Goal: Navigation & Orientation: Find specific page/section

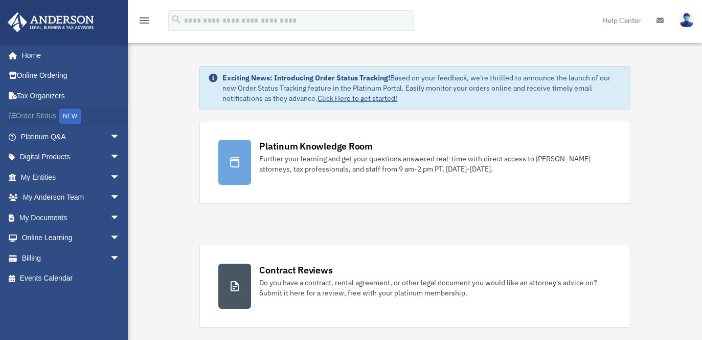
click at [42, 119] on link "Order Status NEW" at bounding box center [71, 116] width 128 height 21
click at [33, 171] on link "My Entities arrow_drop_down" at bounding box center [71, 177] width 128 height 20
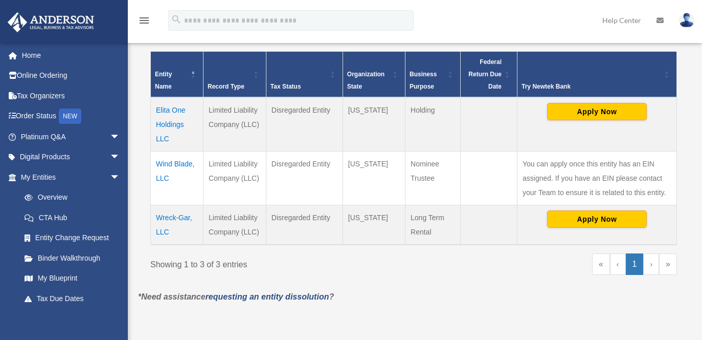
scroll to position [205, 0]
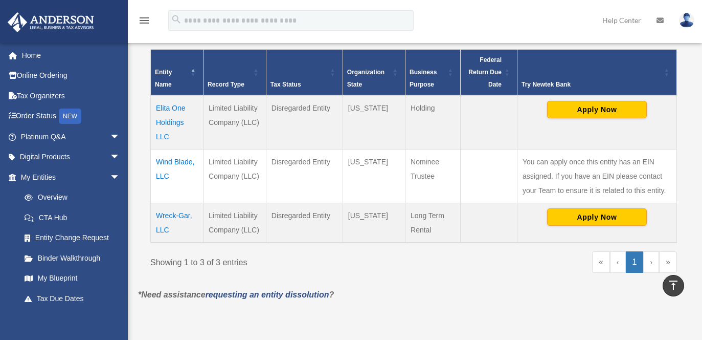
click at [174, 215] on td "Wreck-Gar, LLC" at bounding box center [177, 223] width 53 height 40
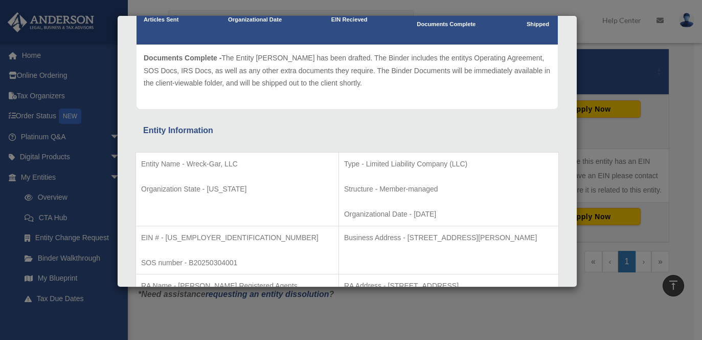
scroll to position [51, 0]
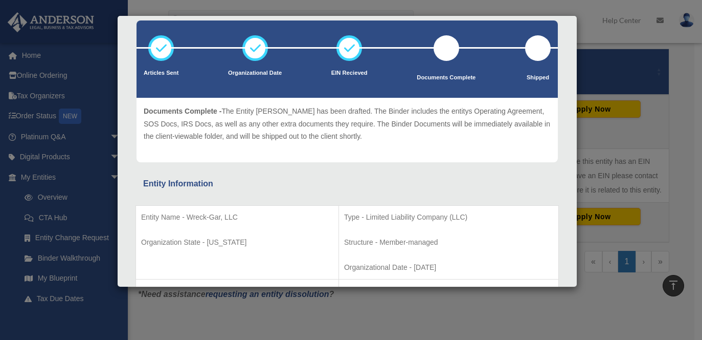
click at [66, 258] on div "Details × Articles Sent Organizational Date" at bounding box center [351, 170] width 702 height 340
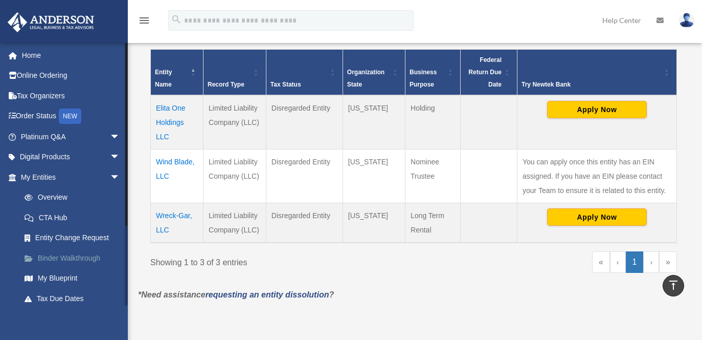
click at [47, 257] on link "Binder Walkthrough" at bounding box center [74, 258] width 121 height 20
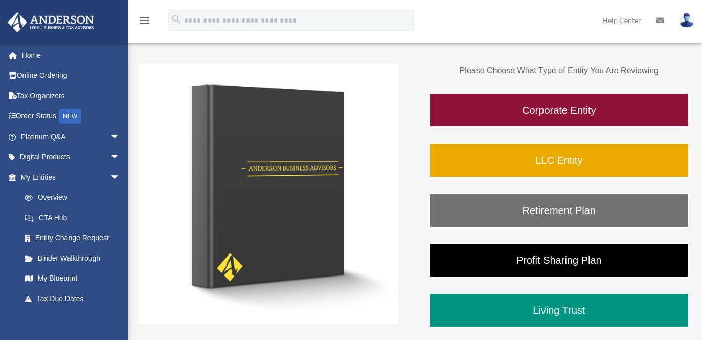
scroll to position [153, 0]
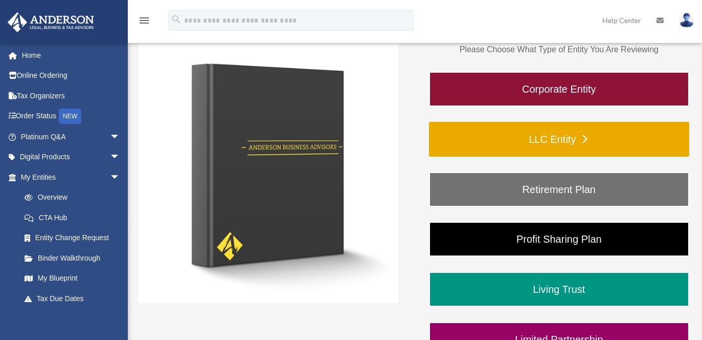
click at [509, 140] on link "LLC Entity" at bounding box center [559, 139] width 260 height 35
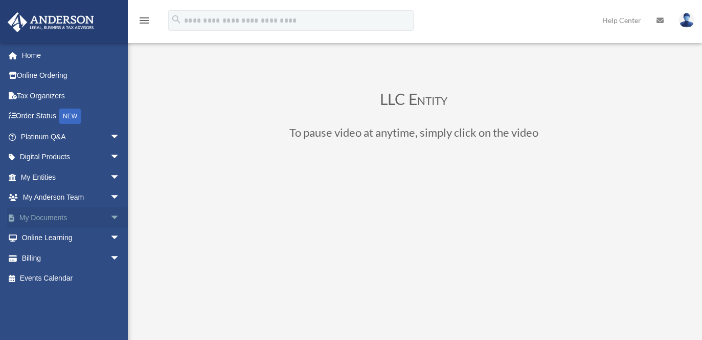
click at [55, 218] on link "My Documents arrow_drop_down" at bounding box center [71, 217] width 128 height 20
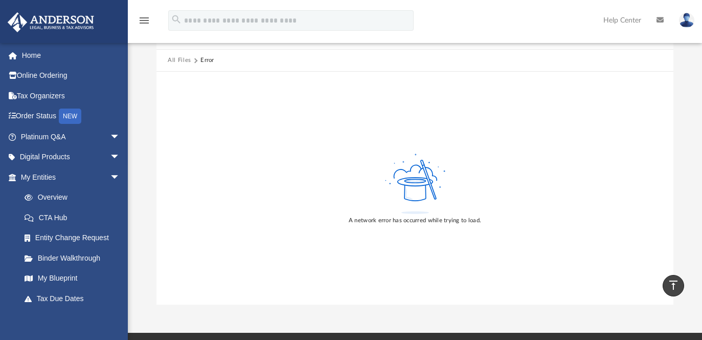
scroll to position [51, 0]
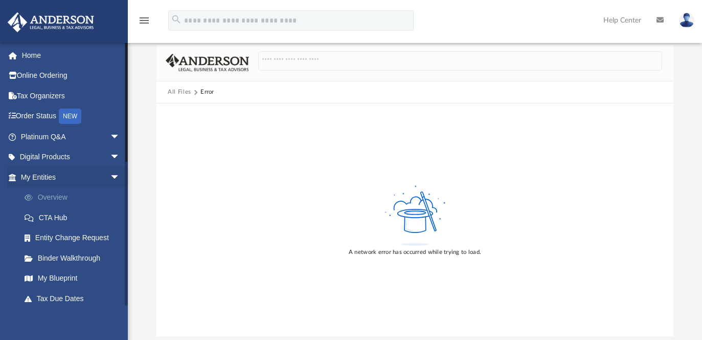
click at [51, 204] on link "Overview" at bounding box center [74, 197] width 121 height 20
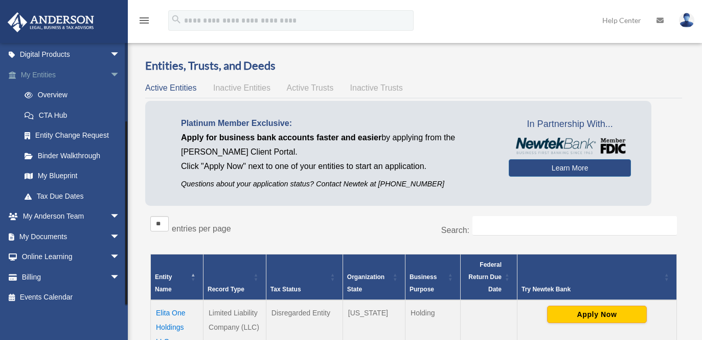
scroll to position [106, 0]
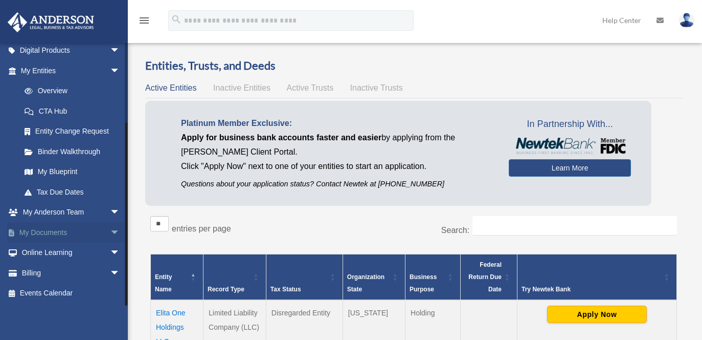
click at [49, 227] on link "My Documents arrow_drop_down" at bounding box center [71, 232] width 128 height 20
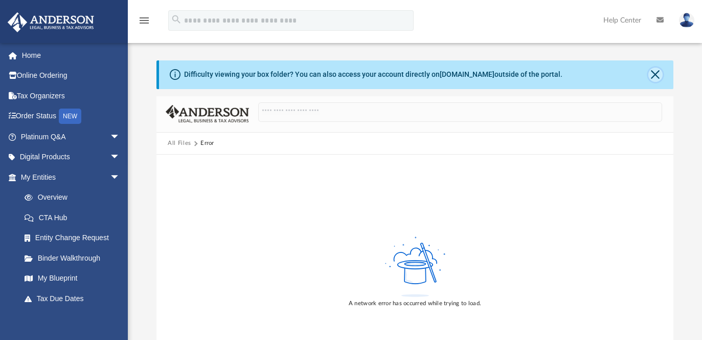
click at [654, 71] on button "Close" at bounding box center [656, 75] width 14 height 14
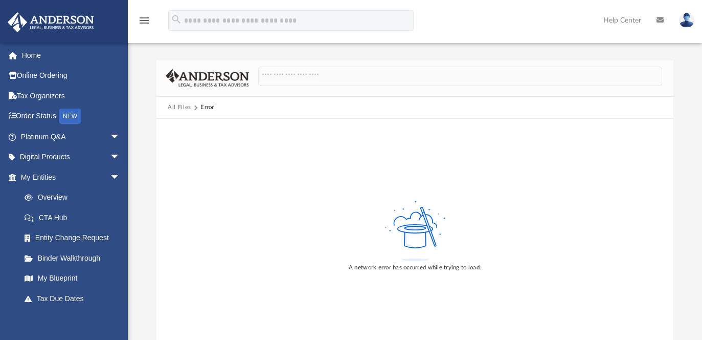
click at [145, 22] on icon "menu" at bounding box center [144, 20] width 12 height 12
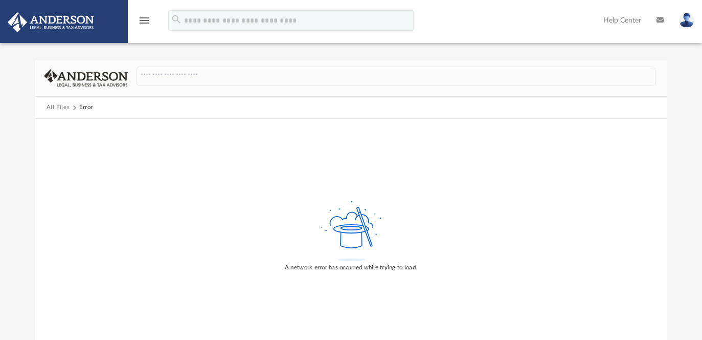
click at [145, 22] on icon "menu" at bounding box center [144, 20] width 12 height 12
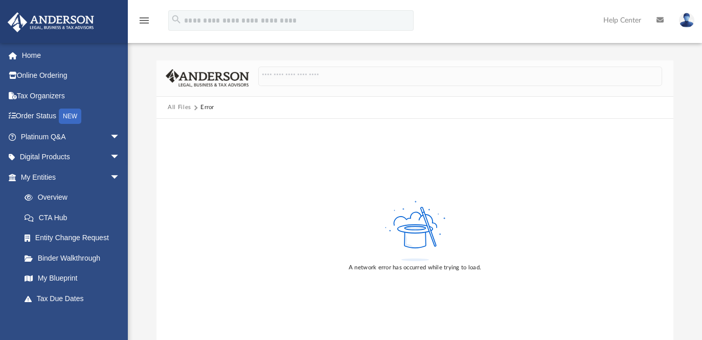
click at [182, 104] on button "All Files" at bounding box center [180, 107] width 24 height 9
click at [58, 261] on link "Binder Walkthrough" at bounding box center [74, 258] width 121 height 20
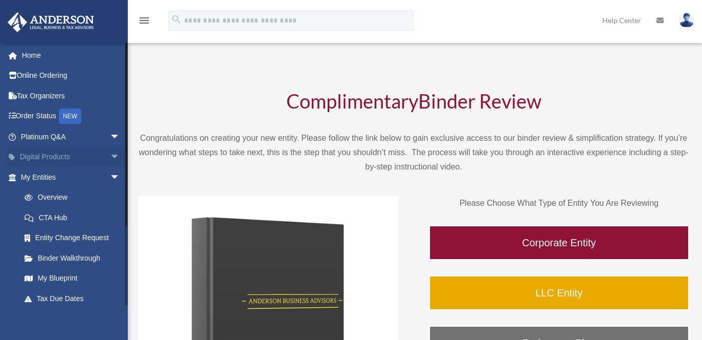
click at [46, 151] on link "Digital Products arrow_drop_down" at bounding box center [71, 157] width 128 height 20
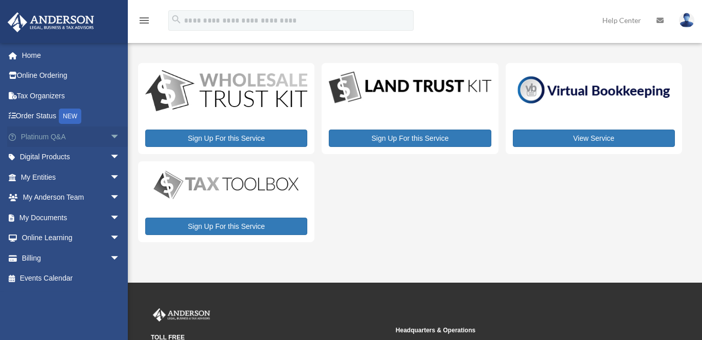
click at [34, 139] on link "Platinum Q&A arrow_drop_down" at bounding box center [71, 136] width 128 height 20
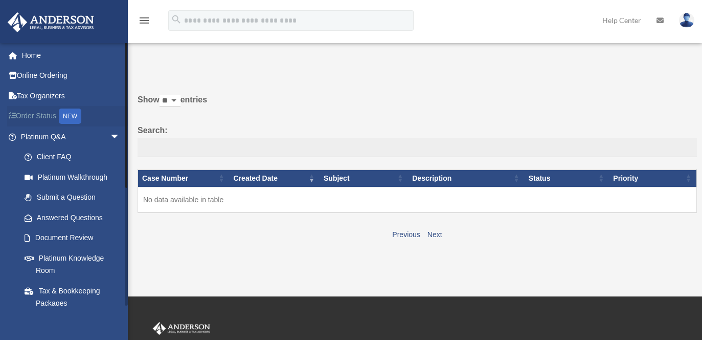
click at [39, 117] on link "Order Status NEW" at bounding box center [71, 116] width 128 height 21
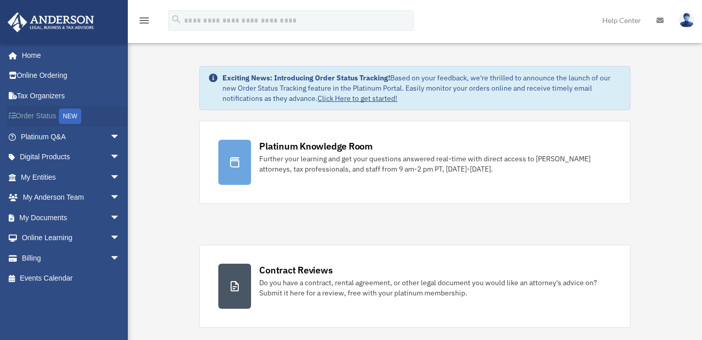
click at [30, 115] on link "Order Status NEW" at bounding box center [71, 116] width 128 height 21
click at [43, 214] on link "My Documents arrow_drop_down" at bounding box center [71, 217] width 128 height 20
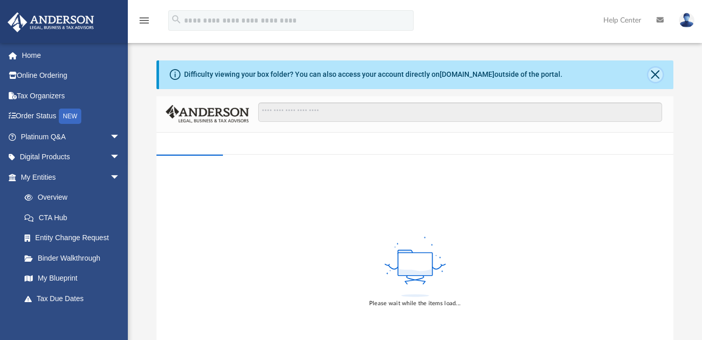
click at [653, 73] on button "Close" at bounding box center [656, 75] width 14 height 14
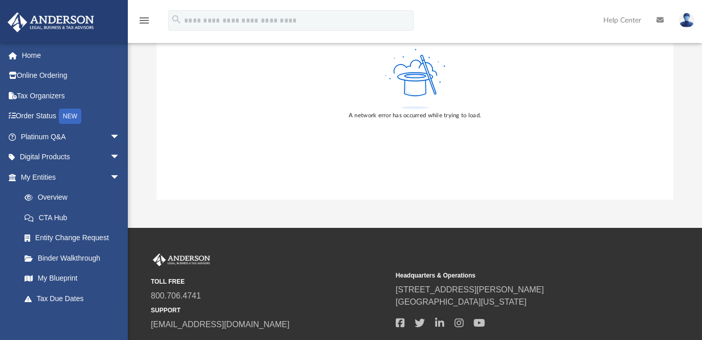
scroll to position [51, 0]
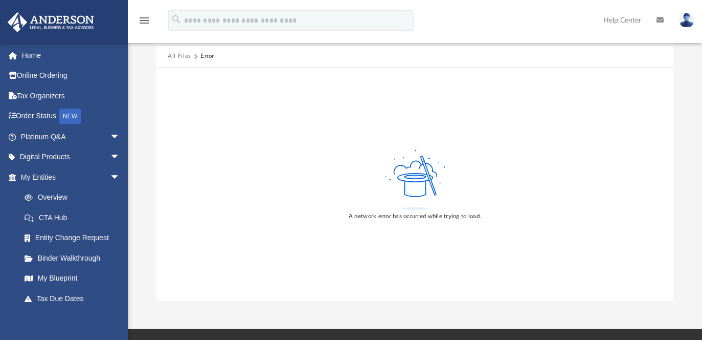
click at [689, 23] on img at bounding box center [686, 20] width 15 height 15
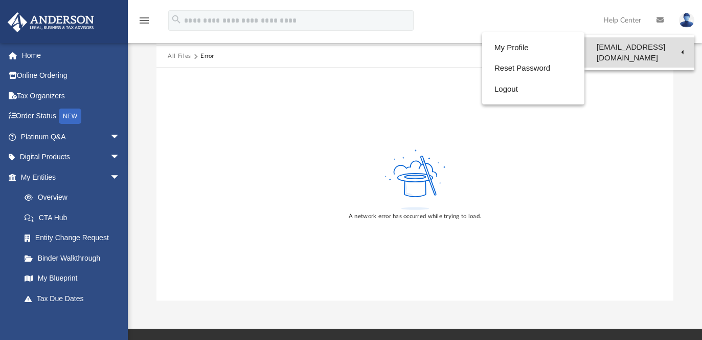
click at [643, 41] on link "[EMAIL_ADDRESS][DOMAIN_NAME]" at bounding box center [640, 52] width 110 height 30
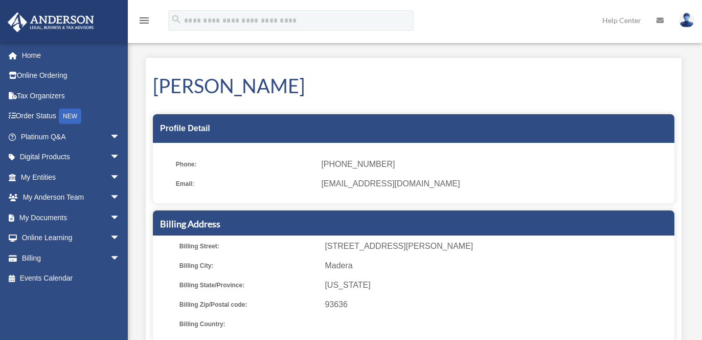
click at [658, 19] on icon at bounding box center [660, 20] width 7 height 7
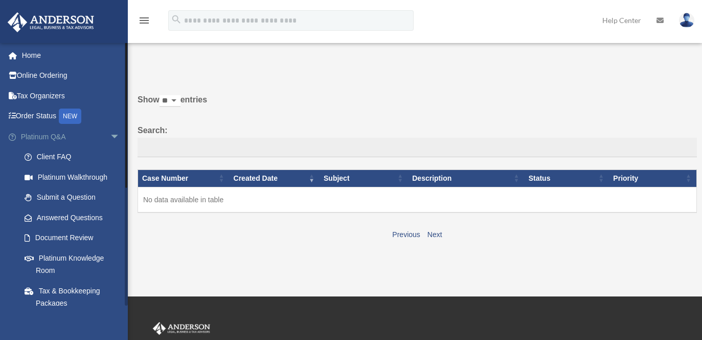
click at [110, 135] on span "arrow_drop_down" at bounding box center [120, 136] width 20 height 21
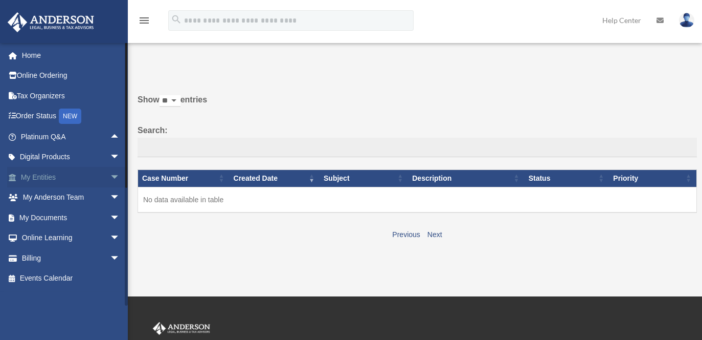
click at [33, 172] on link "My Entities arrow_drop_down" at bounding box center [71, 177] width 128 height 20
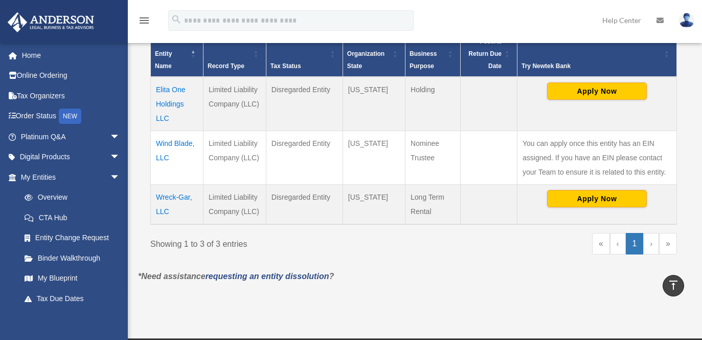
scroll to position [205, 0]
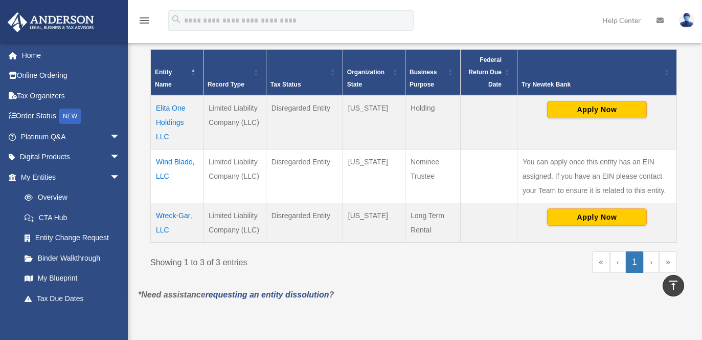
click at [171, 216] on td "Wreck-Gar, LLC" at bounding box center [177, 223] width 53 height 40
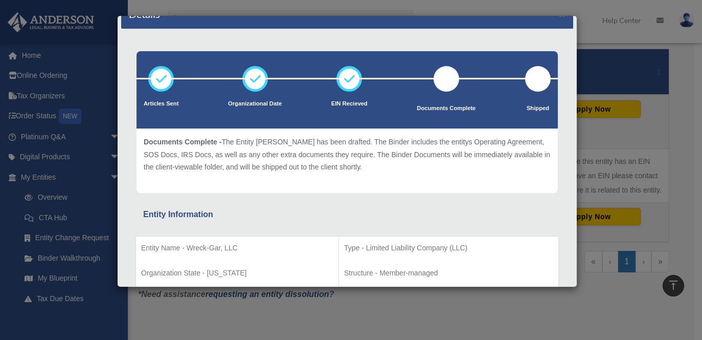
scroll to position [0, 0]
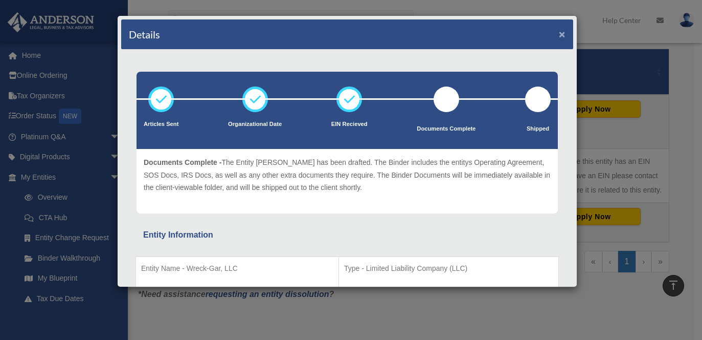
click at [559, 36] on button "×" at bounding box center [562, 34] width 7 height 11
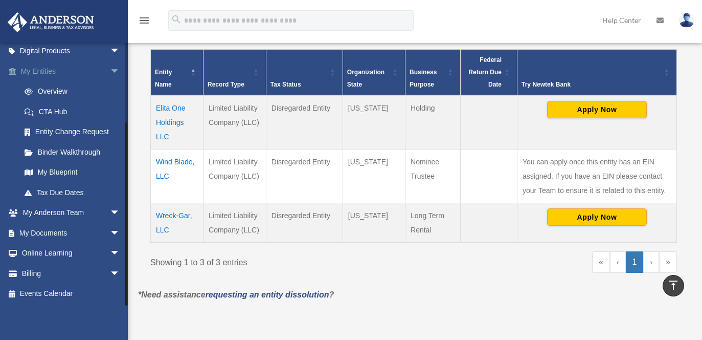
scroll to position [106, 0]
click at [51, 227] on link "My Documents arrow_drop_down" at bounding box center [71, 232] width 128 height 20
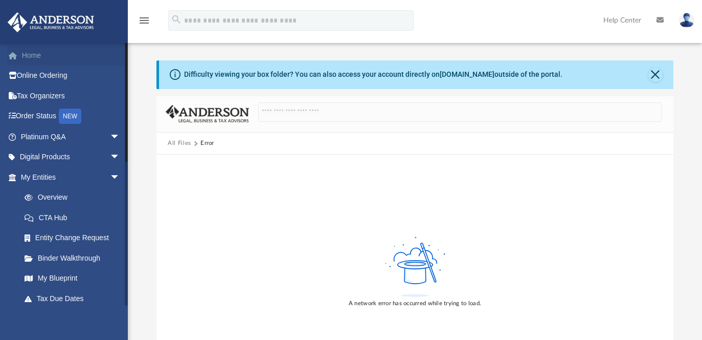
click at [35, 56] on link "Home" at bounding box center [71, 55] width 128 height 20
